Goal: Find specific page/section: Find specific page/section

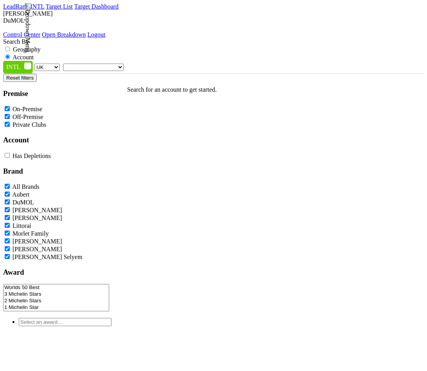
select select
click at [124, 64] on span at bounding box center [124, 67] width 0 height 7
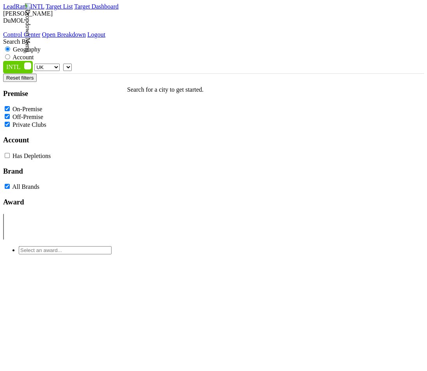
click at [72, 64] on span at bounding box center [72, 67] width 0 height 7
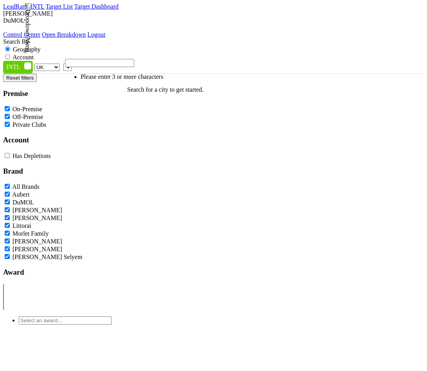
click at [72, 64] on span at bounding box center [72, 67] width 0 height 7
click at [135, 61] on div "UK AB BC ON QC AT AU CH CN DK FR GE HK IR JP KR MX NO SE SG" at bounding box center [213, 67] width 421 height 12
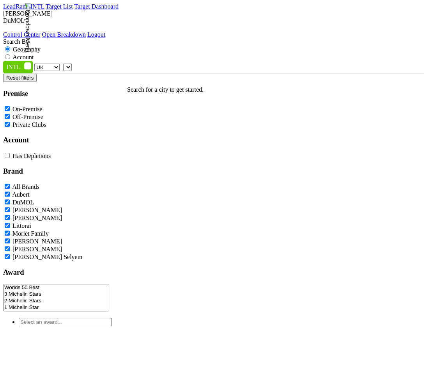
click at [72, 64] on span at bounding box center [72, 67] width 0 height 7
click at [34, 54] on label "Account" at bounding box center [22, 57] width 21 height 7
click at [10, 54] on input "Account" at bounding box center [7, 56] width 5 height 5
radio input "true"
click at [72, 64] on span at bounding box center [72, 67] width 0 height 7
